Goal: Transaction & Acquisition: Purchase product/service

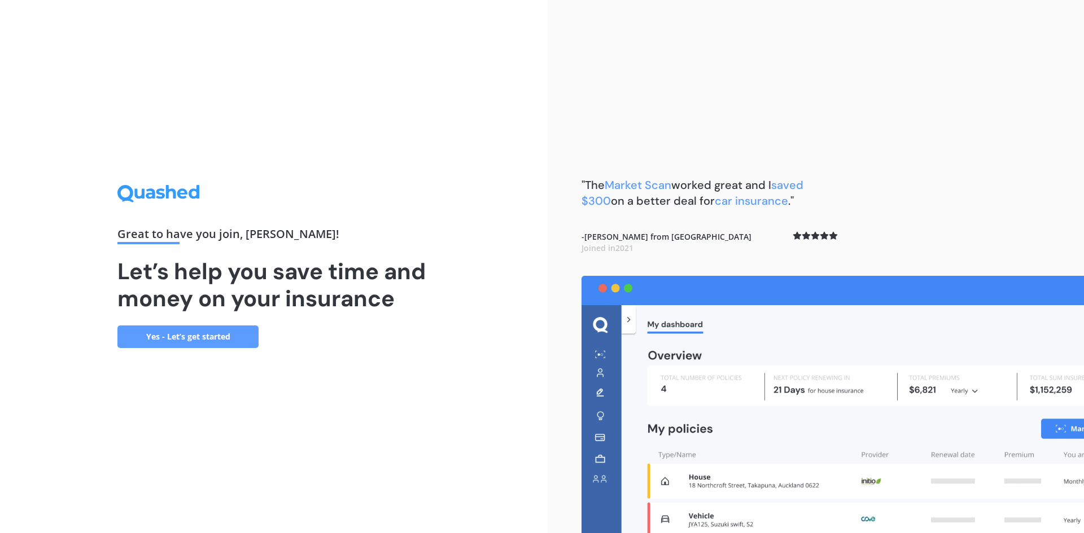
click at [734, 97] on div ""The Market Scan worked great and I saved $300 on a better deal for car insuran…" at bounding box center [816, 266] width 536 height 533
click at [176, 337] on link "Yes - Let’s get started" at bounding box center [187, 337] width 141 height 23
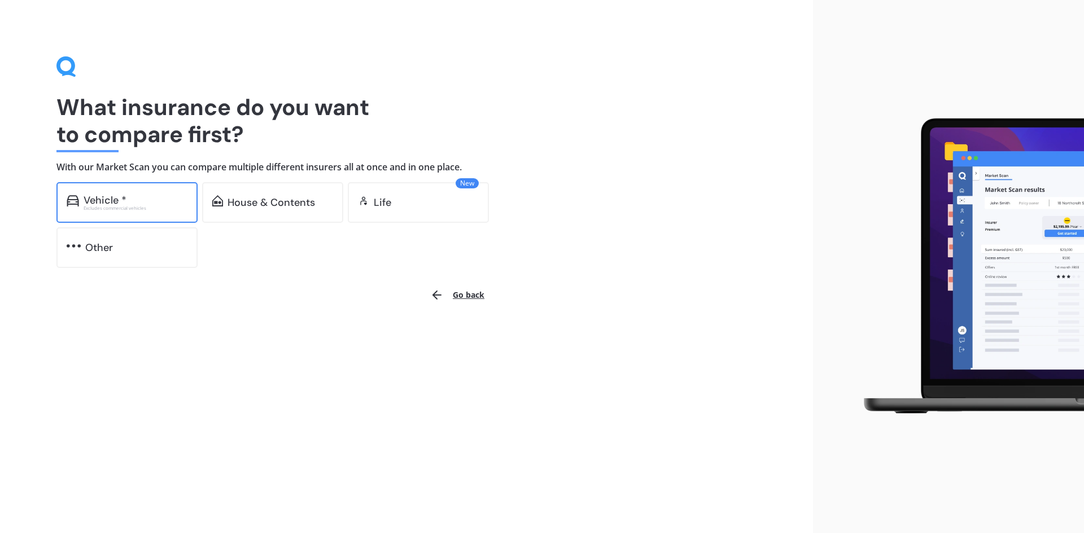
click at [146, 205] on div "Vehicle *" at bounding box center [136, 200] width 104 height 11
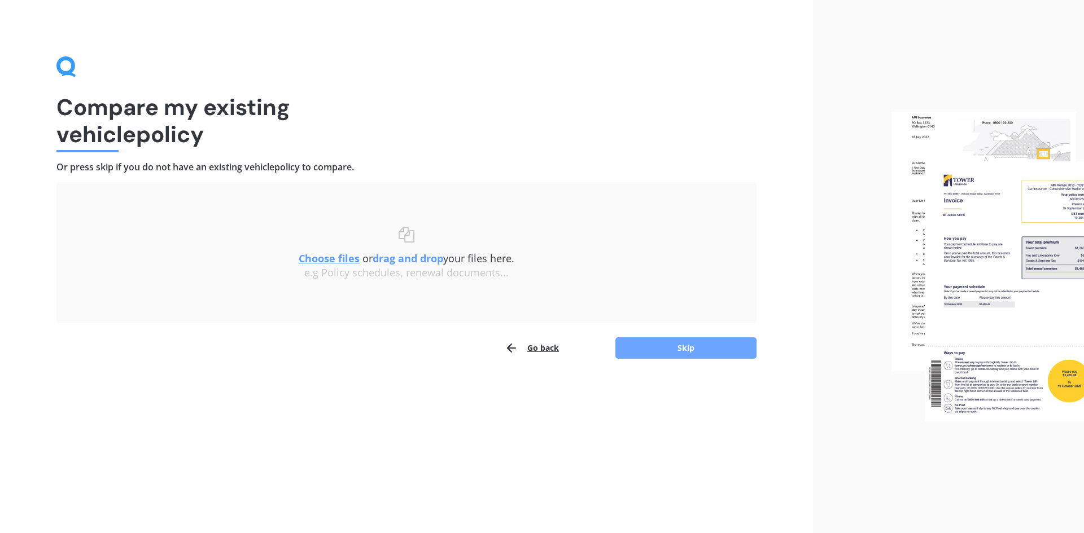
click at [659, 353] on button "Skip" at bounding box center [685, 348] width 141 height 21
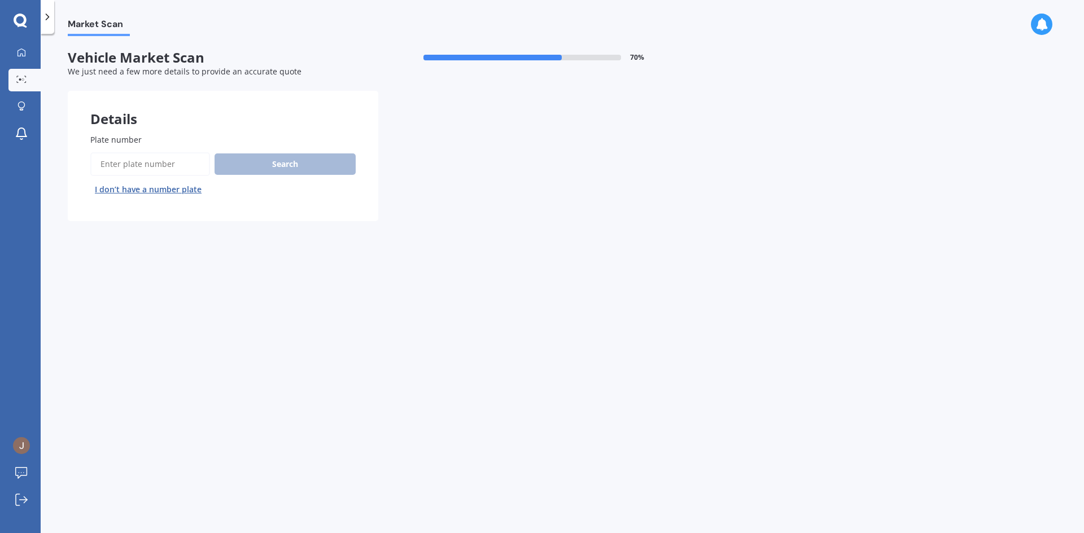
click at [154, 160] on input "Plate number" at bounding box center [150, 164] width 120 height 24
type input "JTM34"
click at [255, 169] on button "Search" at bounding box center [284, 164] width 141 height 21
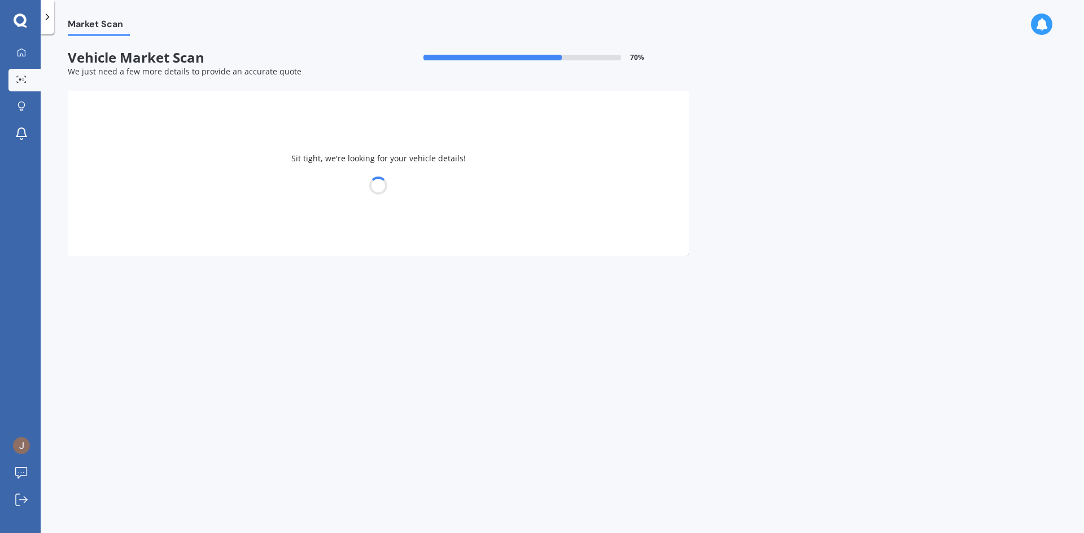
select select "BMW"
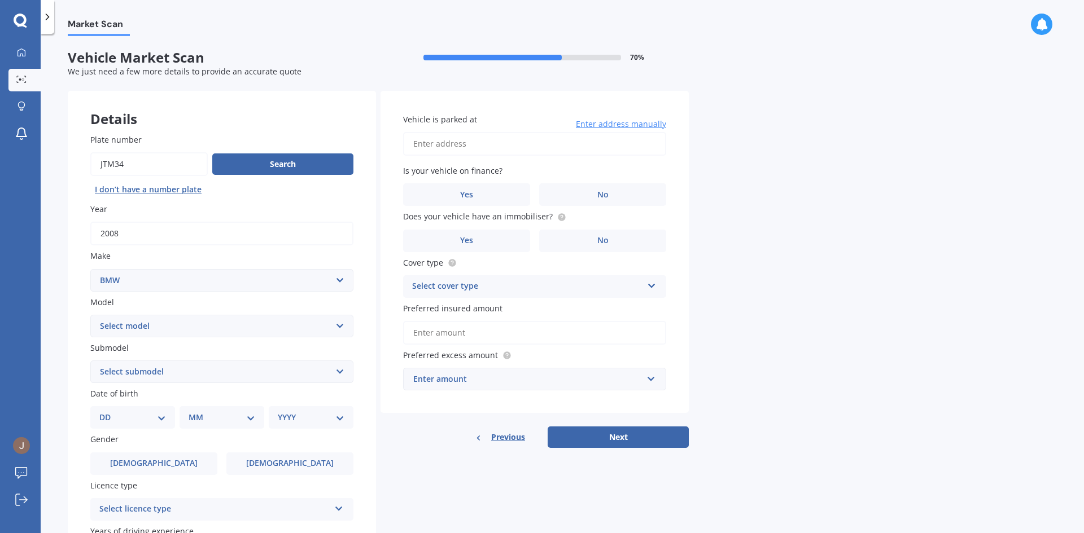
click at [339, 331] on select "Select model 116 116I 118 118D 120 130 218D 220I 225 250 316 318 320 320 i 323 …" at bounding box center [221, 326] width 263 height 23
click at [63, 271] on div "Market Scan Vehicle Market Scan 70 % We just need a few more details to provide…" at bounding box center [562, 286] width 1043 height 500
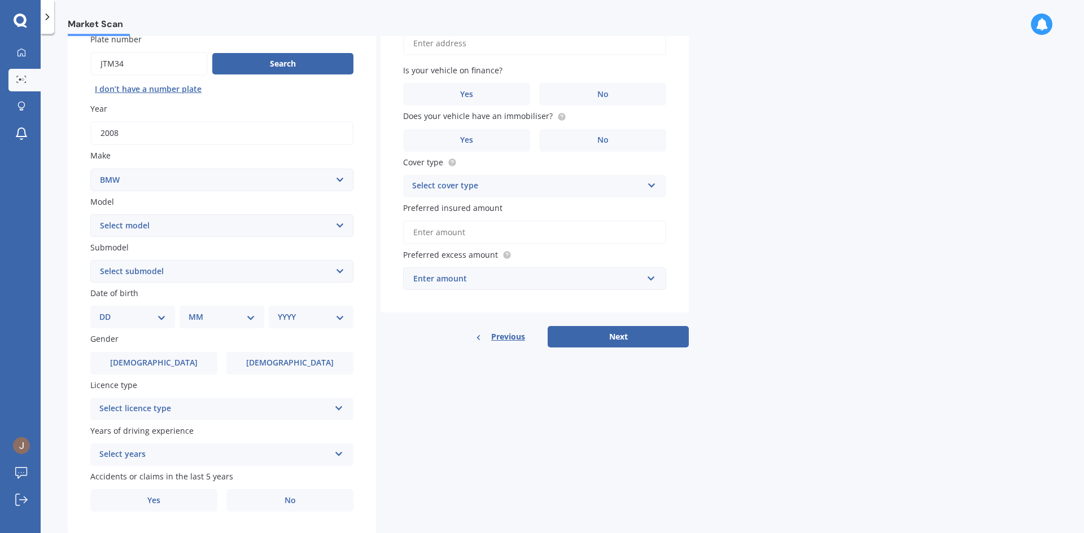
scroll to position [131, 0]
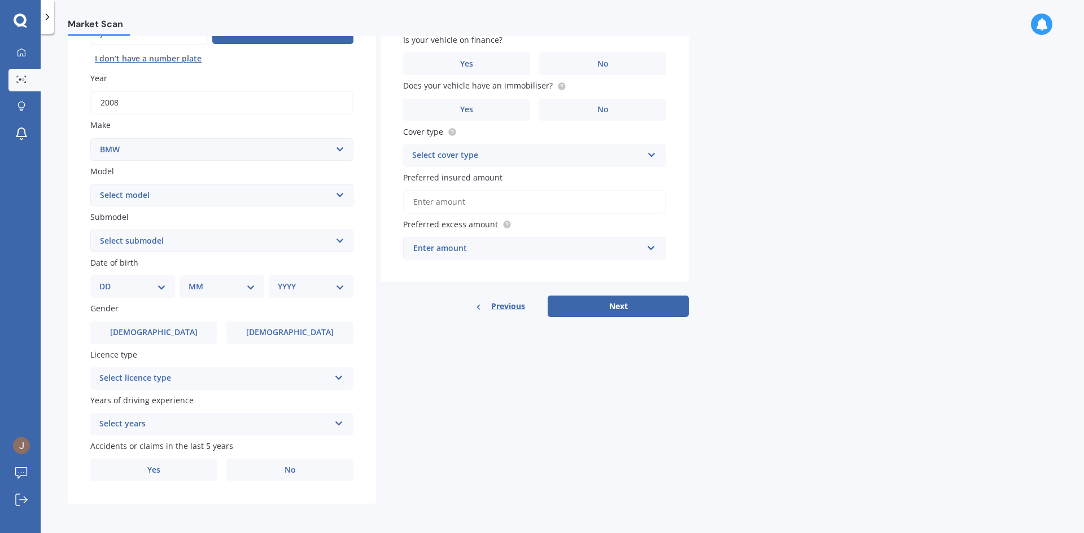
click at [342, 194] on select "Select model 116 116I 118 118D 120 130 218D 220I 225 250 316 318 320 320 i 323 …" at bounding box center [221, 195] width 263 height 23
select select "120"
click at [90, 184] on select "Select model 116 116I 118 118D 120 130 218D 220I 225 250 316 318 320 320 i 323 …" at bounding box center [221, 195] width 263 height 23
click at [341, 241] on select "Select submodel (All)" at bounding box center [221, 241] width 263 height 23
click at [378, 321] on div "Details Plate number Search I don’t have a number plate Year [DATE] Make Select…" at bounding box center [378, 232] width 621 height 545
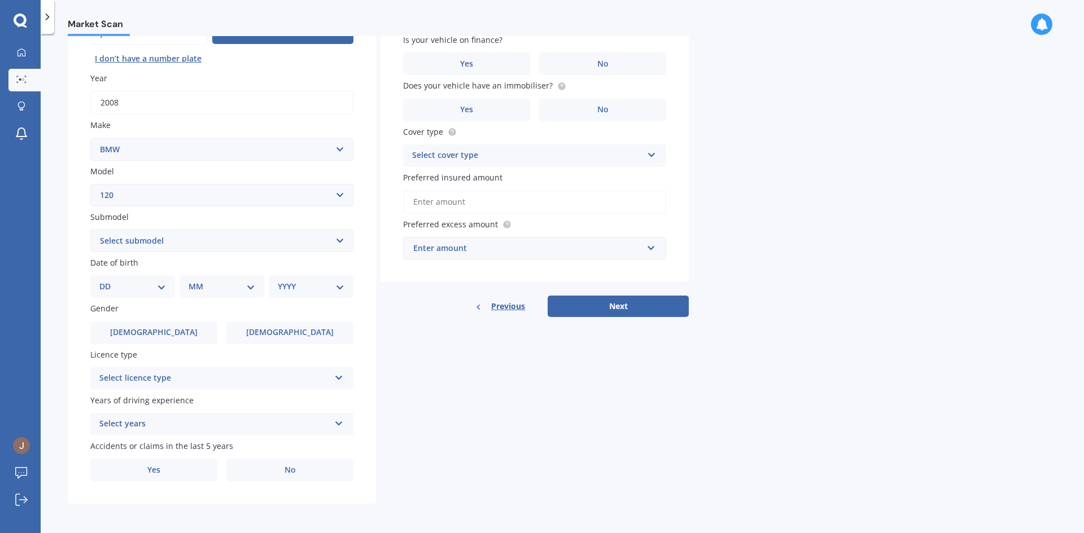
click at [339, 243] on select "Select submodel (All)" at bounding box center [221, 241] width 263 height 23
select select "(ALL)"
click at [90, 230] on select "Select submodel (All)" at bounding box center [221, 241] width 263 height 23
click at [341, 248] on select "Select submodel (All)" at bounding box center [221, 241] width 263 height 23
click at [404, 337] on div "Details Plate number Search I don’t have a number plate Year [DATE] Make Select…" at bounding box center [378, 232] width 621 height 545
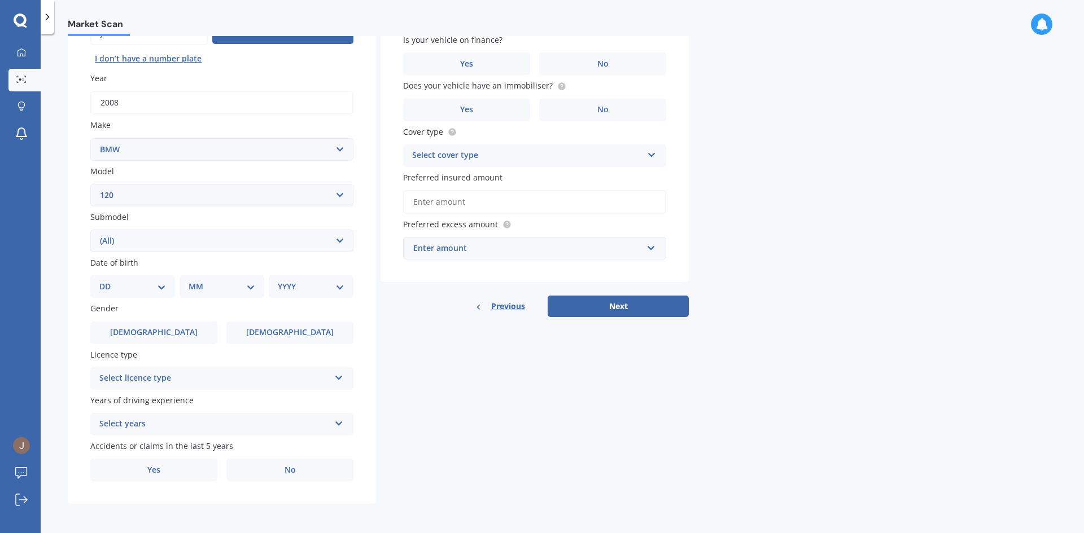
click at [343, 239] on select "Select submodel (All)" at bounding box center [221, 241] width 263 height 23
click at [405, 408] on div "Details Plate number Search I don’t have a number plate Year [DATE] Make Select…" at bounding box center [378, 232] width 621 height 545
click at [335, 195] on select "Select model 116 116I 118 118D 120 130 218D 220I 225 250 316 318 320 320 i 323 …" at bounding box center [221, 195] width 263 height 23
click at [430, 340] on div "Details Plate number Search I don’t have a number plate Year [DATE] Make Select…" at bounding box center [378, 232] width 621 height 545
click at [164, 288] on select "DD 01 02 03 04 05 06 07 08 09 10 11 12 13 14 15 16 17 18 19 20 21 22 23 24 25 2…" at bounding box center [132, 287] width 67 height 12
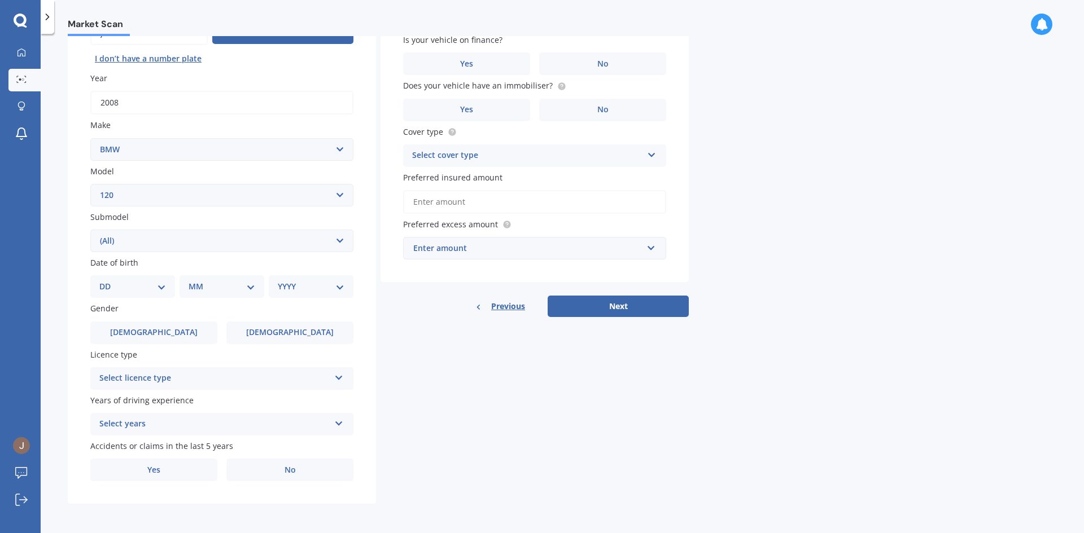
select select "27"
click at [108, 281] on select "DD 01 02 03 04 05 06 07 08 09 10 11 12 13 14 15 16 17 18 19 20 21 22 23 24 25 2…" at bounding box center [132, 287] width 67 height 12
click at [246, 287] on select "MM 01 02 03 04 05 06 07 08 09 10 11 12" at bounding box center [224, 287] width 62 height 12
select select "12"
click at [193, 281] on select "MM 01 02 03 04 05 06 07 08 09 10 11 12" at bounding box center [224, 287] width 62 height 12
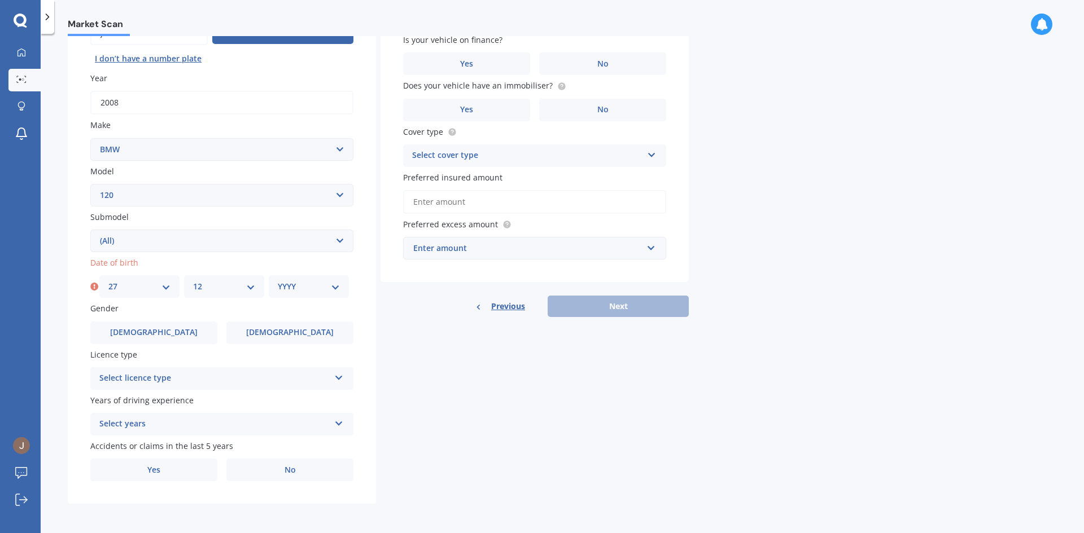
click at [339, 290] on select "YYYY 2025 2024 2023 2022 2021 2020 2019 2018 2017 2016 2015 2014 2013 2012 2011…" at bounding box center [309, 287] width 62 height 12
select select "1990"
click at [278, 281] on select "YYYY 2025 2024 2023 2022 2021 2020 2019 2018 2017 2016 2015 2014 2013 2012 2011…" at bounding box center [309, 287] width 62 height 12
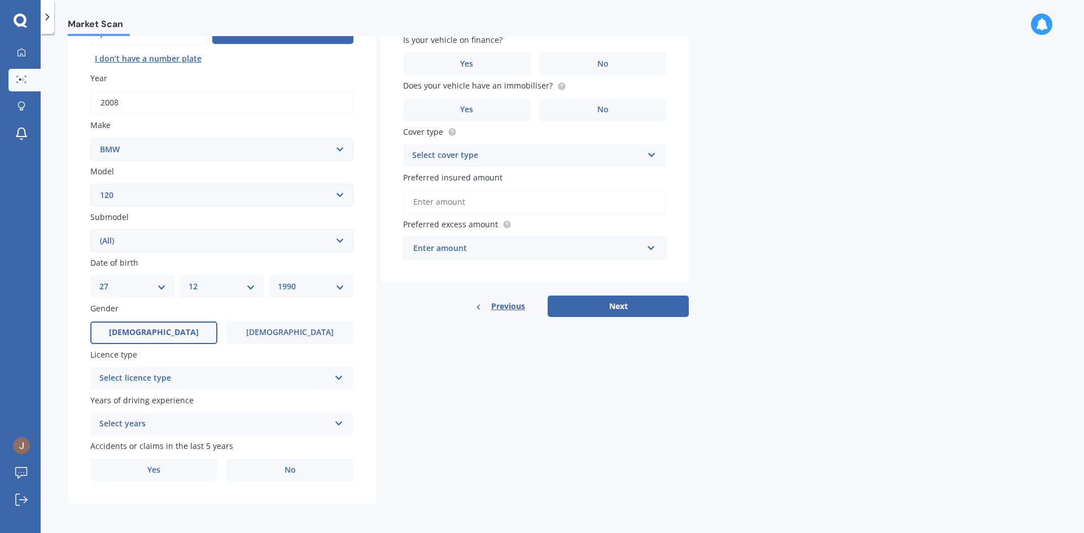
click at [183, 337] on label "[DEMOGRAPHIC_DATA]" at bounding box center [153, 333] width 127 height 23
click at [0, 0] on input "[DEMOGRAPHIC_DATA]" at bounding box center [0, 0] width 0 height 0
click at [340, 380] on icon at bounding box center [339, 376] width 10 height 8
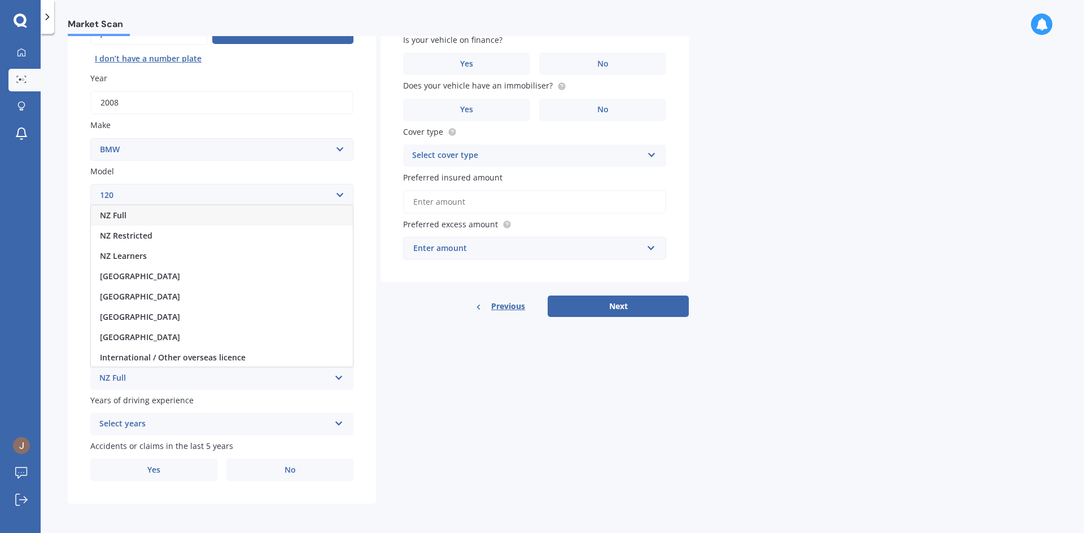
click at [141, 218] on div "NZ Full" at bounding box center [222, 215] width 262 height 20
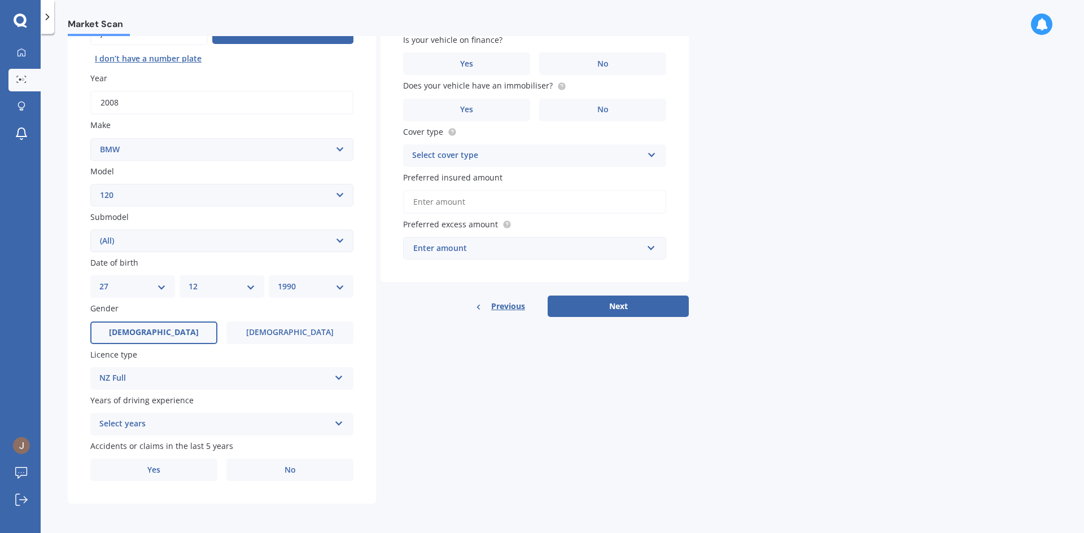
click at [338, 425] on icon at bounding box center [339, 422] width 10 height 8
click at [148, 325] on span "5 or more years" at bounding box center [130, 321] width 61 height 11
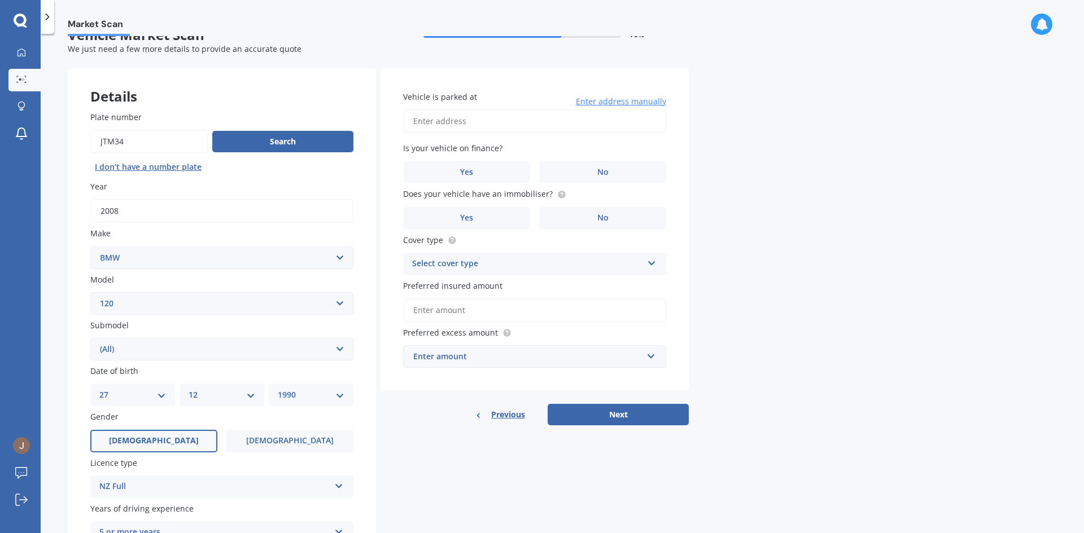
scroll to position [18, 0]
